Goal: Find specific page/section: Find specific page/section

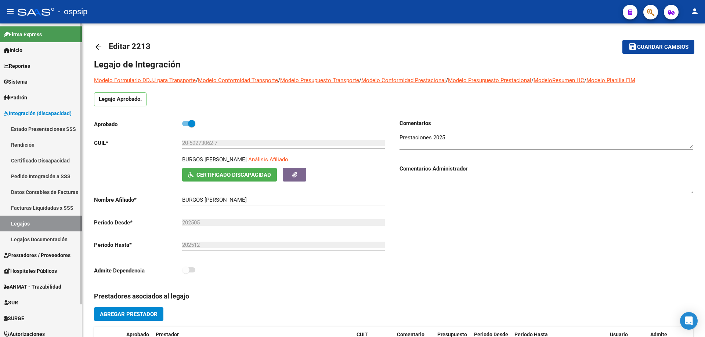
scroll to position [147, 0]
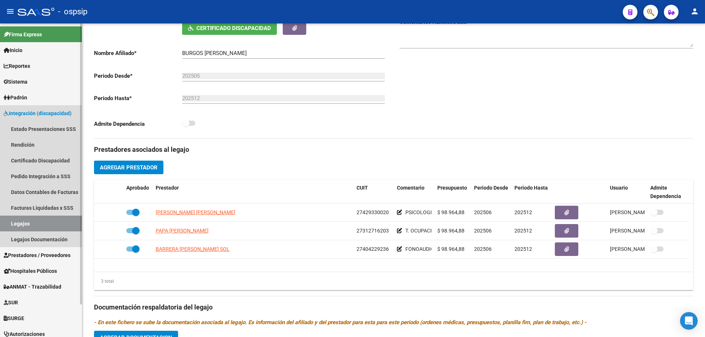
click at [21, 223] on link "Legajos" at bounding box center [41, 224] width 82 height 16
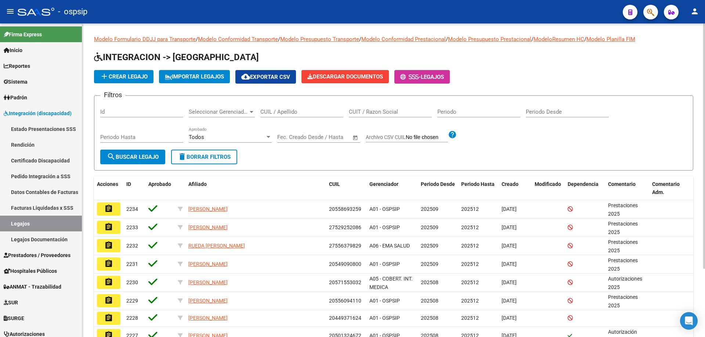
click at [285, 109] on input "CUIL / Apellido" at bounding box center [301, 112] width 83 height 7
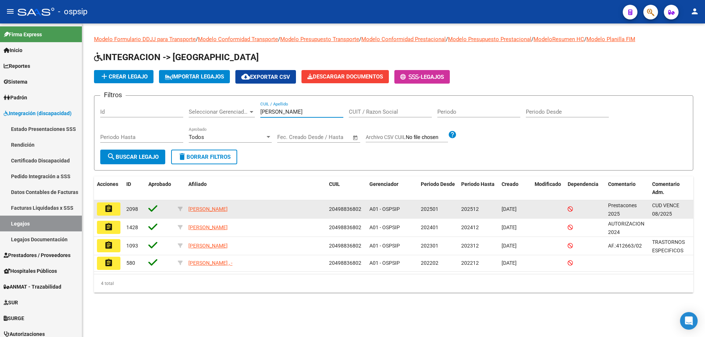
type input "[PERSON_NAME]"
click at [115, 213] on button "assignment" at bounding box center [108, 209] width 23 height 13
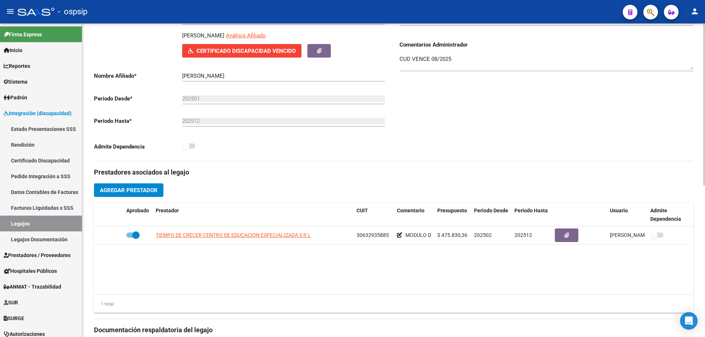
scroll to position [147, 0]
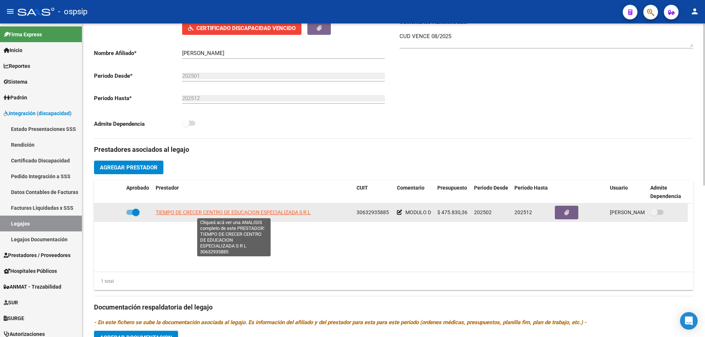
click at [276, 214] on span "TIEMPO DE CRECER CENTRO DE EDUCACION ESPECIALIZADA S R L" at bounding box center [233, 213] width 155 height 6
type textarea "30632935885"
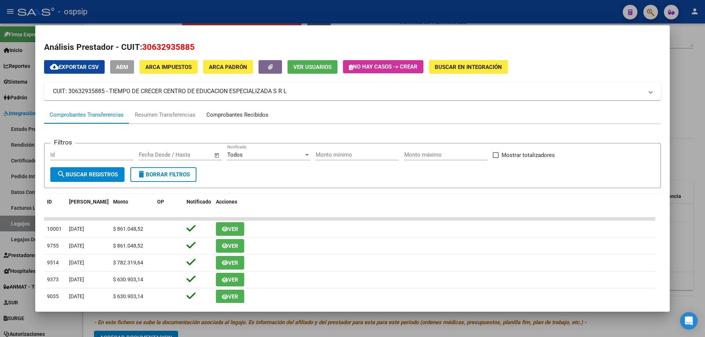
click at [244, 118] on div "Comprobantes Recibidos" at bounding box center [237, 115] width 62 height 8
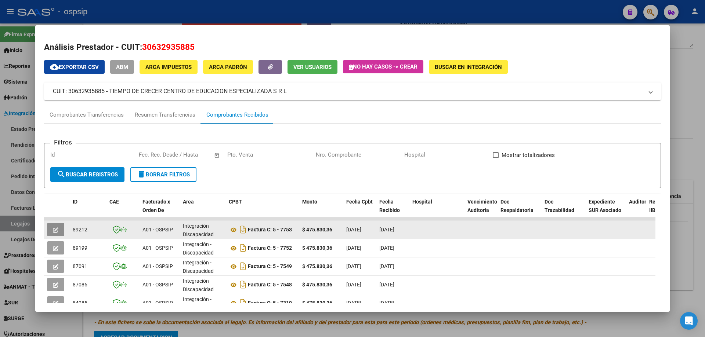
click at [54, 229] on icon "button" at bounding box center [56, 231] width 6 height 6
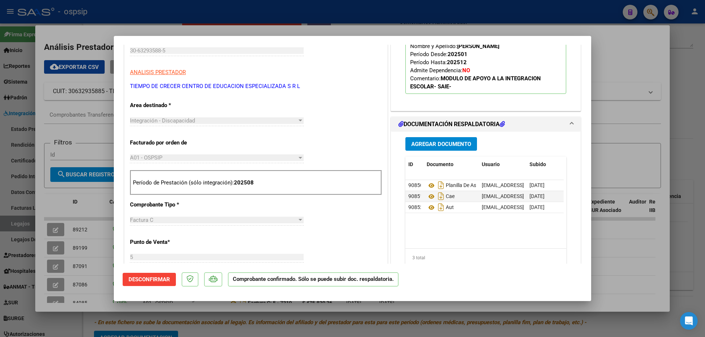
scroll to position [220, 0]
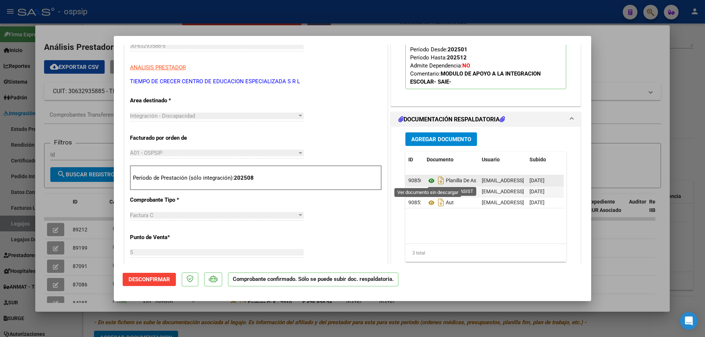
click at [427, 183] on icon at bounding box center [432, 181] width 10 height 9
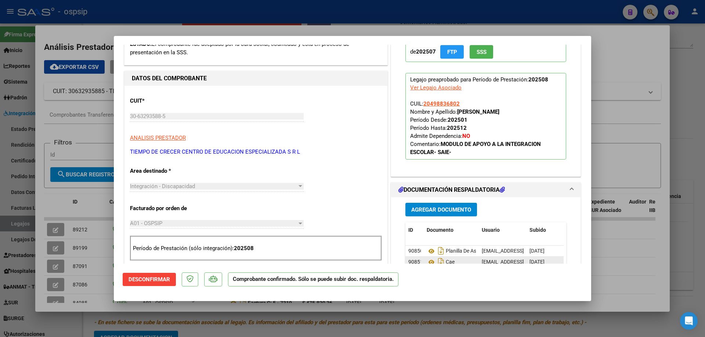
scroll to position [147, 0]
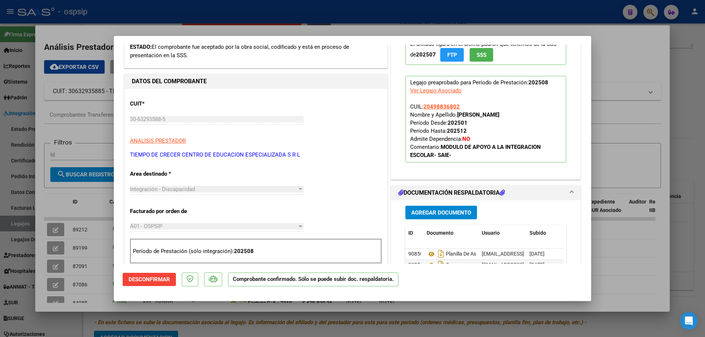
click at [704, 152] on div at bounding box center [352, 168] width 705 height 337
type input "$ 0,00"
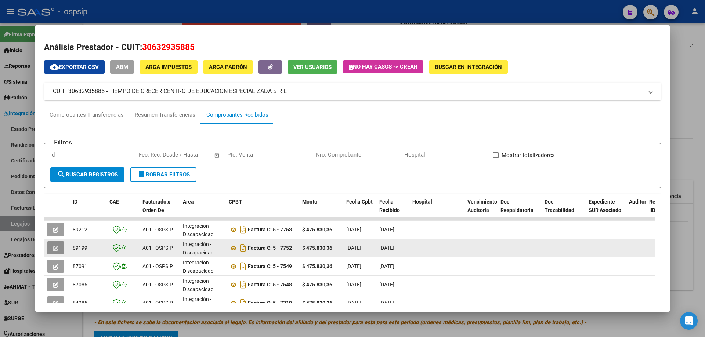
click at [53, 250] on button "button" at bounding box center [55, 248] width 17 height 13
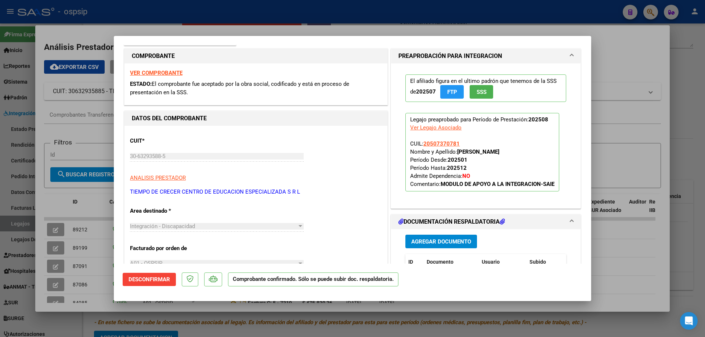
scroll to position [110, 0]
drag, startPoint x: 692, startPoint y: 263, endPoint x: 419, endPoint y: 250, distance: 273.1
click at [690, 263] on div at bounding box center [352, 168] width 705 height 337
type input "$ 0,00"
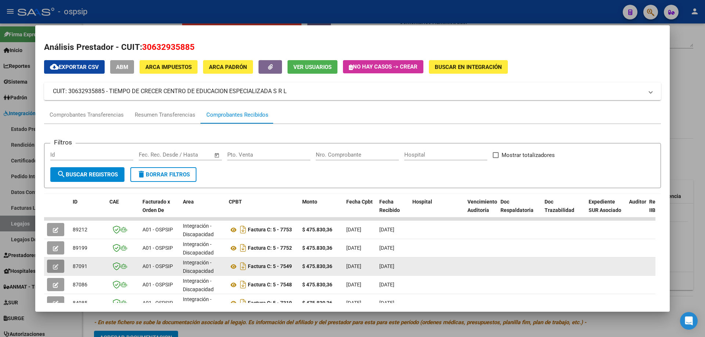
click at [51, 272] on button "button" at bounding box center [55, 266] width 17 height 13
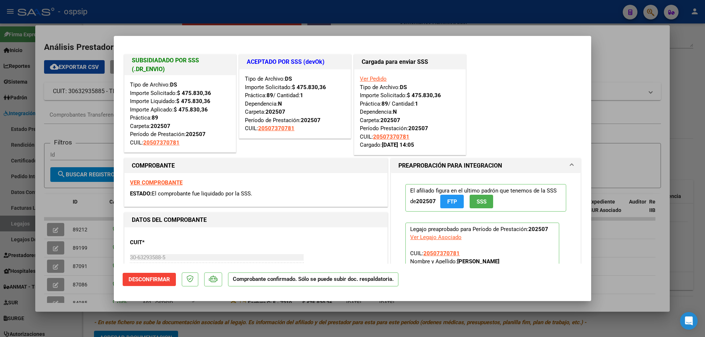
click at [682, 250] on div at bounding box center [352, 168] width 705 height 337
type input "$ 0,00"
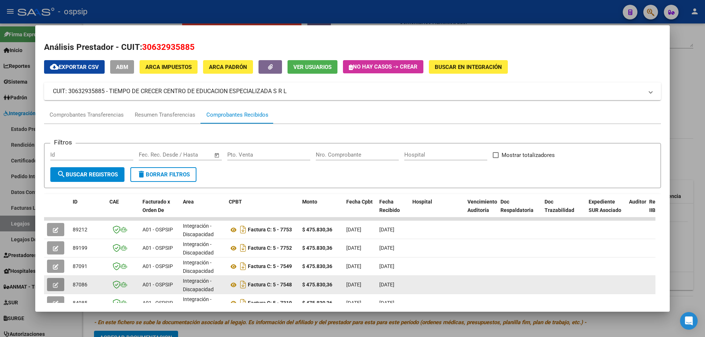
click at [55, 286] on icon "button" at bounding box center [56, 286] width 6 height 6
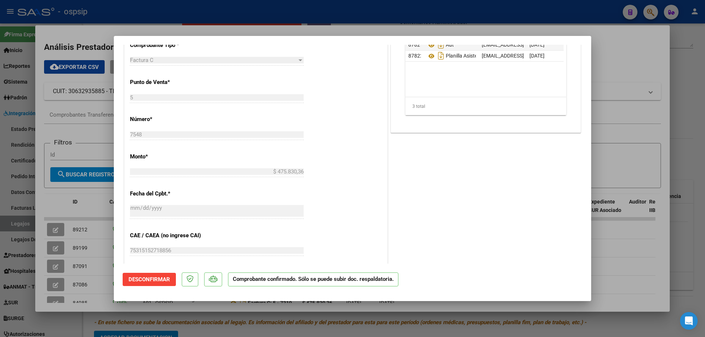
scroll to position [477, 0]
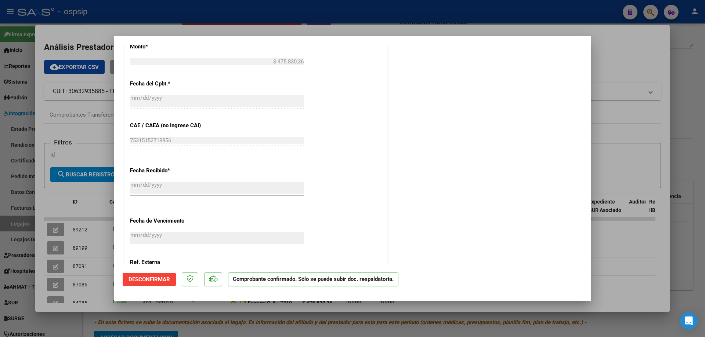
click at [646, 249] on div at bounding box center [352, 168] width 705 height 337
type input "$ 0,00"
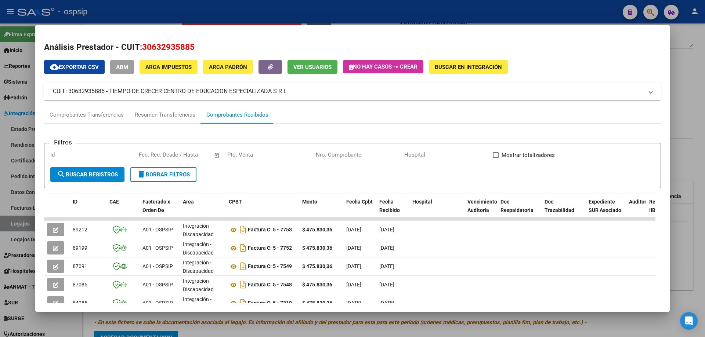
click at [689, 244] on div at bounding box center [352, 168] width 705 height 337
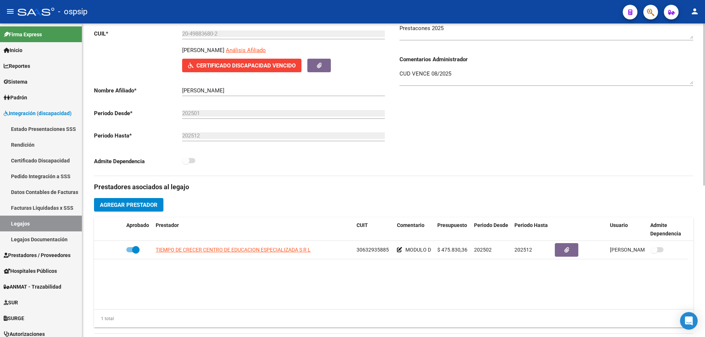
scroll to position [110, 0]
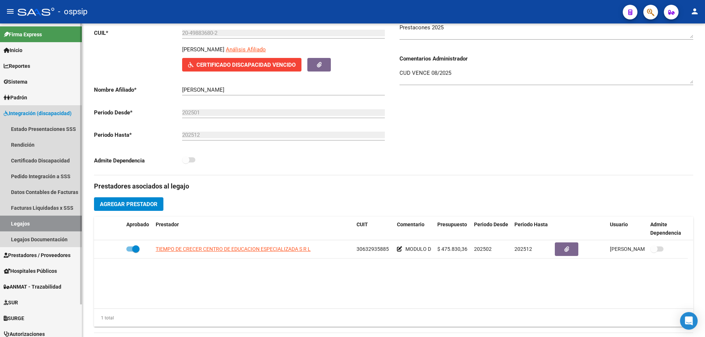
click at [29, 227] on link "Legajos" at bounding box center [41, 224] width 82 height 16
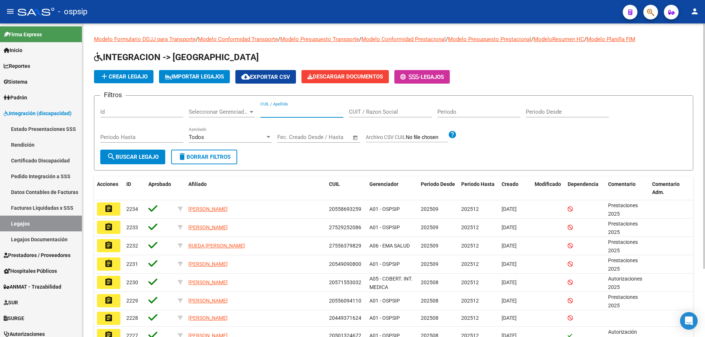
click at [270, 113] on input "CUIL / Apellido" at bounding box center [301, 112] width 83 height 7
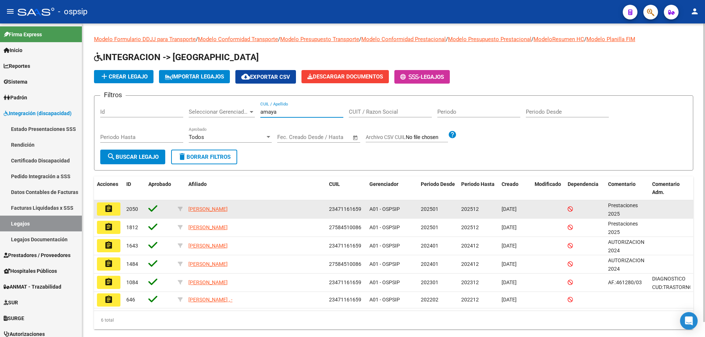
type input "amaya"
click at [117, 210] on button "assignment" at bounding box center [108, 209] width 23 height 13
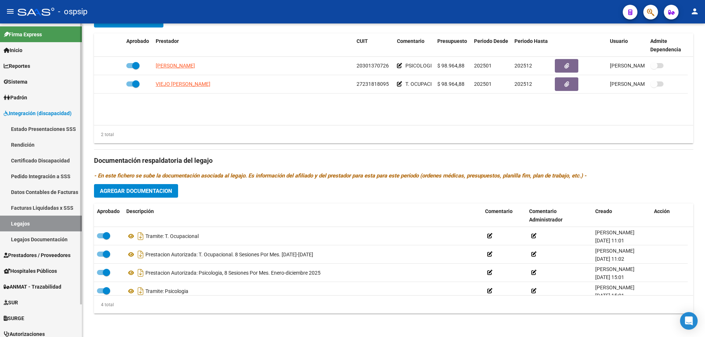
click at [33, 228] on link "Legajos" at bounding box center [41, 224] width 82 height 16
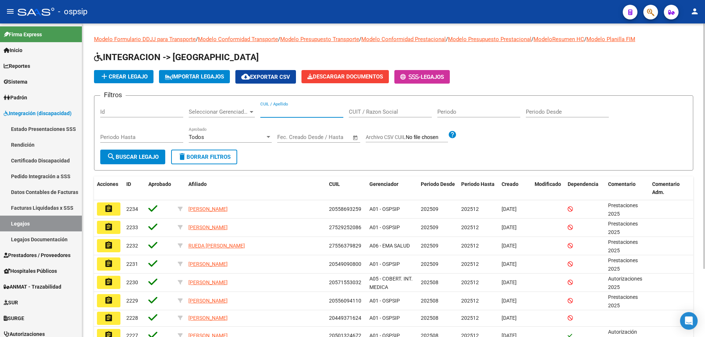
paste input "20413344426"
type input "20413344426"
click at [142, 160] on span "search Buscar Legajo" at bounding box center [133, 157] width 52 height 7
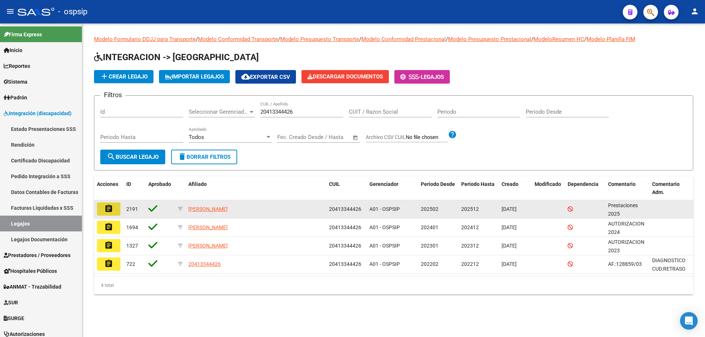
click at [115, 209] on button "assignment" at bounding box center [108, 209] width 23 height 13
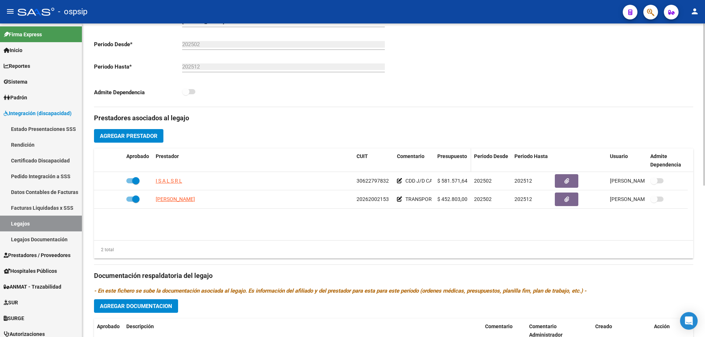
scroll to position [184, 0]
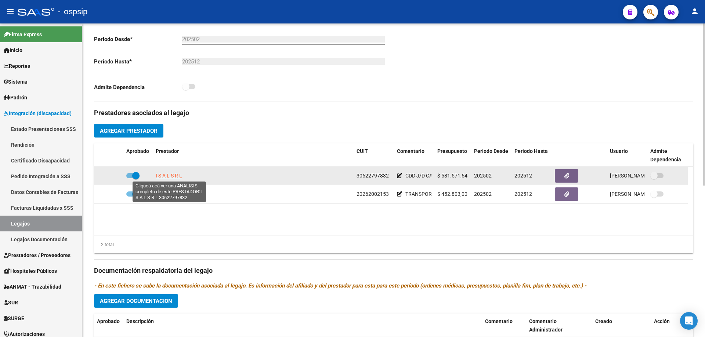
click at [176, 177] on span "I S A L S R L" at bounding box center [169, 176] width 26 height 6
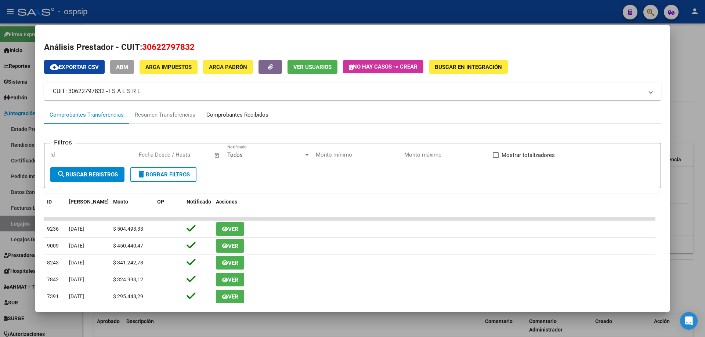
click at [242, 117] on div "Comprobantes Recibidos" at bounding box center [237, 115] width 62 height 8
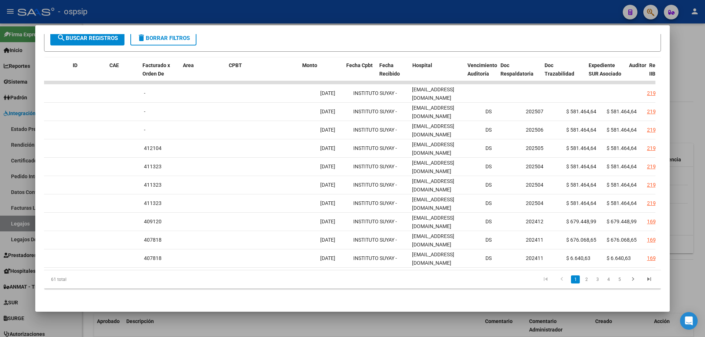
scroll to position [0, 0]
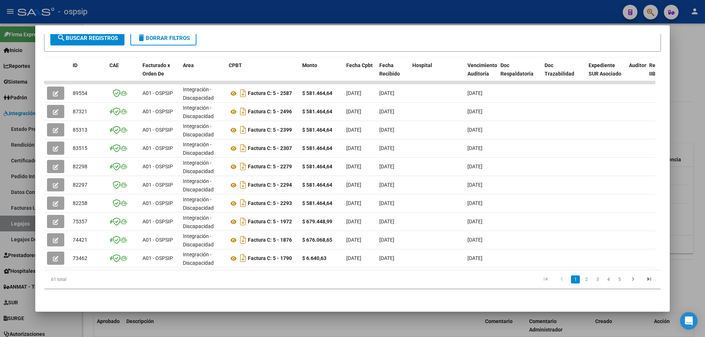
click at [692, 194] on div at bounding box center [352, 168] width 705 height 337
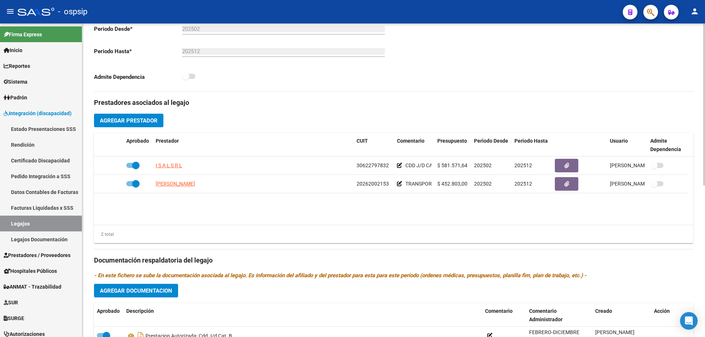
scroll to position [184, 0]
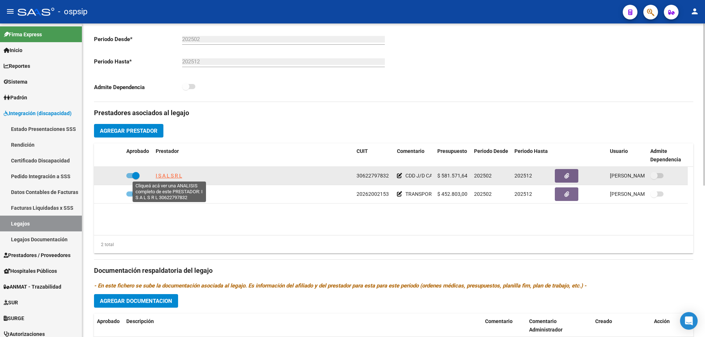
click at [168, 174] on span "I S A L S R L" at bounding box center [169, 176] width 26 height 6
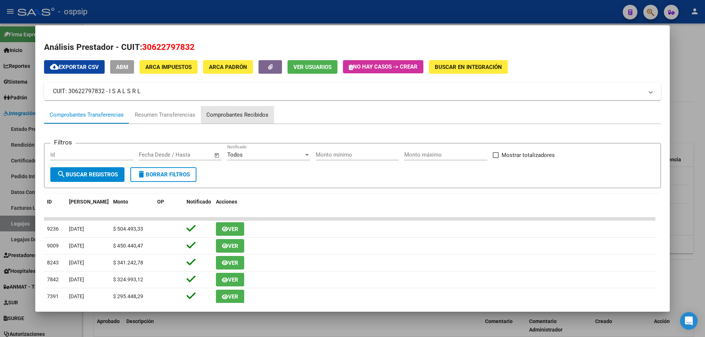
click at [263, 113] on div "Comprobantes Recibidos" at bounding box center [237, 115] width 62 height 8
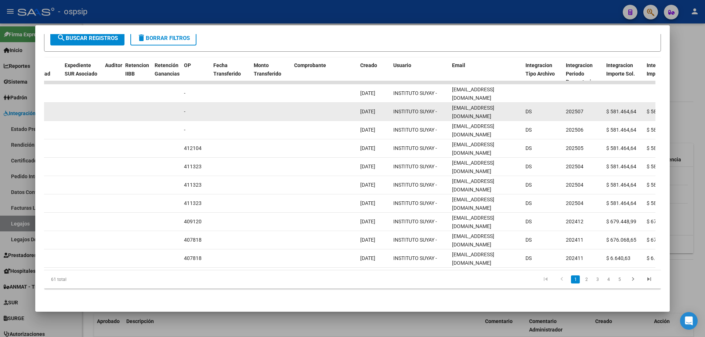
scroll to position [0, 7]
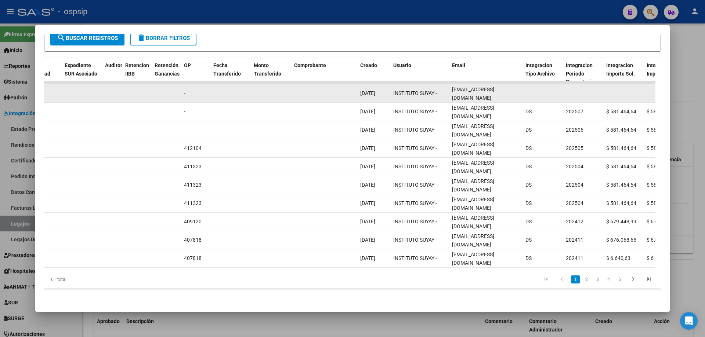
drag, startPoint x: 451, startPoint y: 90, endPoint x: 524, endPoint y: 91, distance: 72.7
click at [524, 91] on div "89554 A01 - OSPSIP Integración - Discapacidad Factura C: 5 - 2587 $ 581.464,64 …" at bounding box center [313, 93] width 1586 height 18
copy div "[EMAIL_ADDRESS][DOMAIN_NAME]"
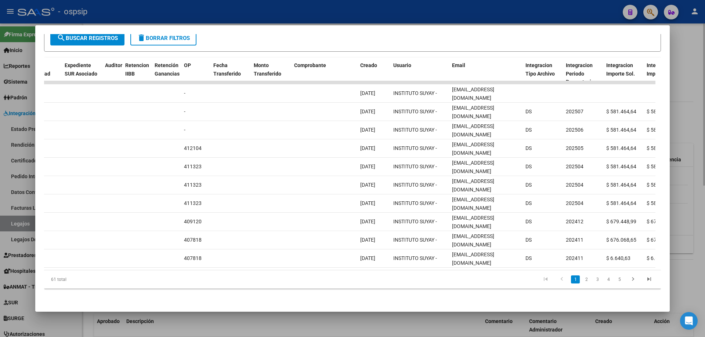
click at [702, 133] on div at bounding box center [352, 168] width 705 height 337
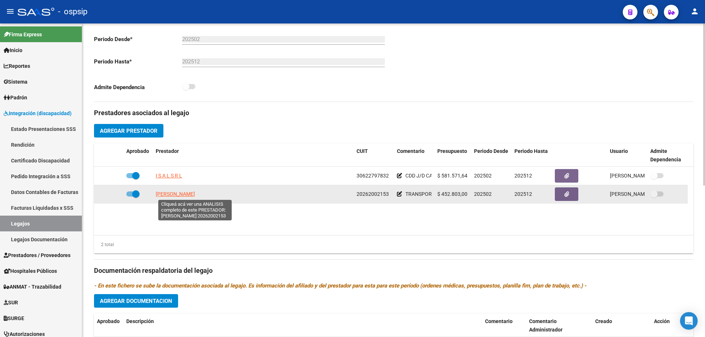
click at [195, 196] on span "[PERSON_NAME]" at bounding box center [175, 194] width 39 height 6
type textarea "20262002153"
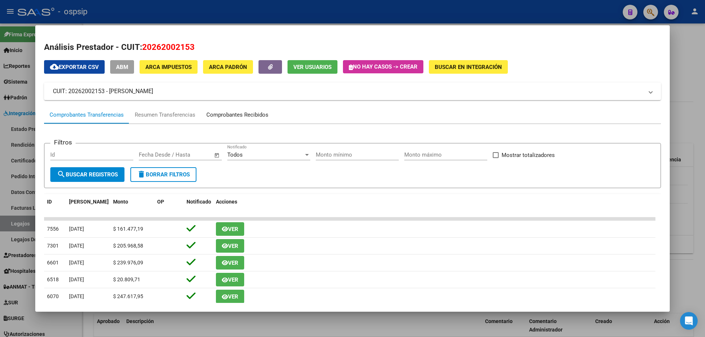
click at [234, 110] on div "Comprobantes Recibidos" at bounding box center [237, 115] width 73 height 18
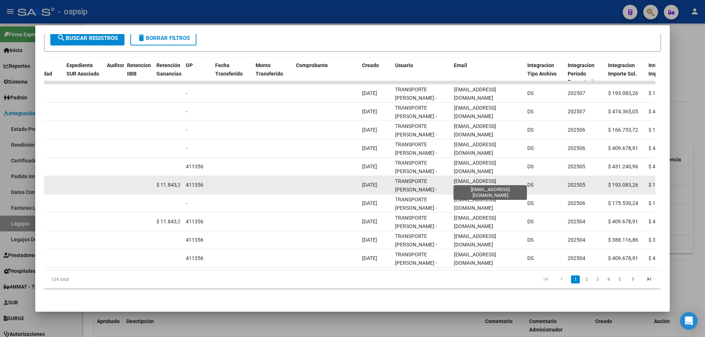
scroll to position [0, 5]
drag, startPoint x: 453, startPoint y: 180, endPoint x: 524, endPoint y: 180, distance: 70.9
click at [524, 180] on div "84388 A01 - OSPSIP Integración - Discapacidad Factura B: 2 - 5333 $ 193.083,26 …" at bounding box center [315, 185] width 1586 height 18
copy span "[EMAIL_ADDRESS][DOMAIN_NAME]"
